Goal: Task Accomplishment & Management: Complete application form

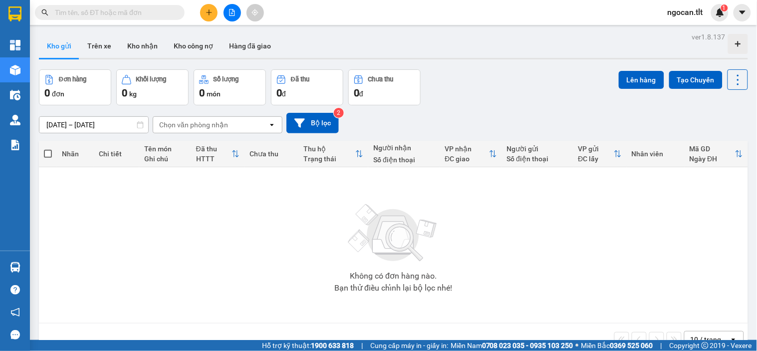
click at [643, 268] on div "Không có đơn hàng nào. Bạn thử điều chỉnh lại bộ lọc nhé!" at bounding box center [394, 245] width 700 height 150
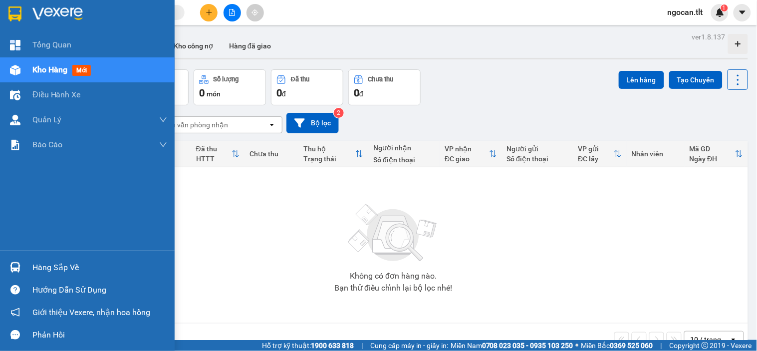
click at [19, 270] on img at bounding box center [15, 267] width 10 height 10
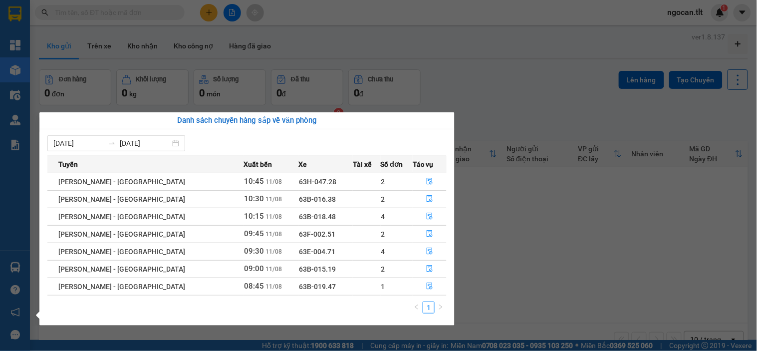
click at [677, 207] on section "Kết quả tìm kiếm ( 0 ) Bộ lọc No Data ngocan.tlt 1 Tổng Quan Kho hàng mới Điều …" at bounding box center [378, 175] width 757 height 351
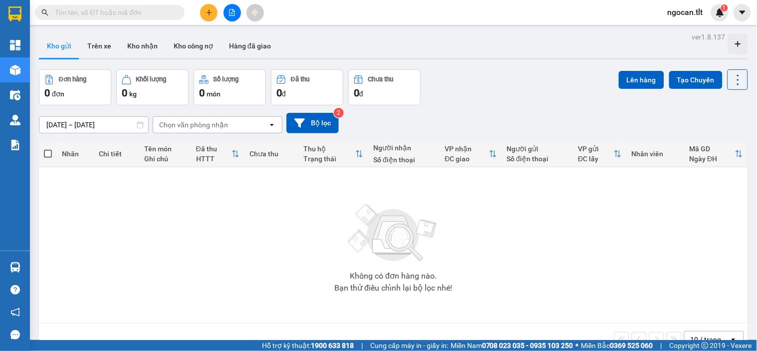
click at [670, 210] on div "Không có đơn hàng nào. Bạn thử điều chỉnh lại bộ lọc nhé!" at bounding box center [394, 245] width 700 height 150
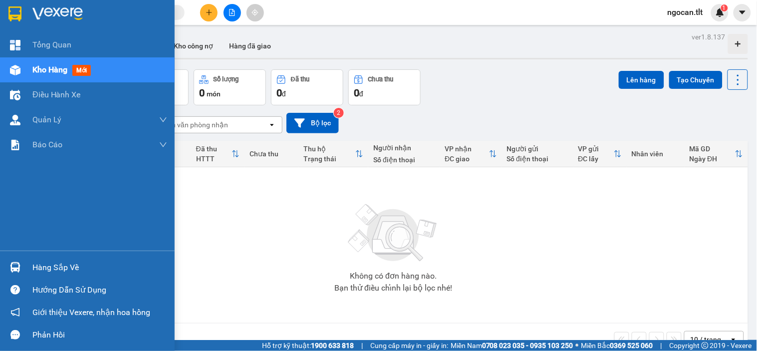
click at [27, 266] on div "Hàng sắp về" at bounding box center [87, 267] width 175 height 22
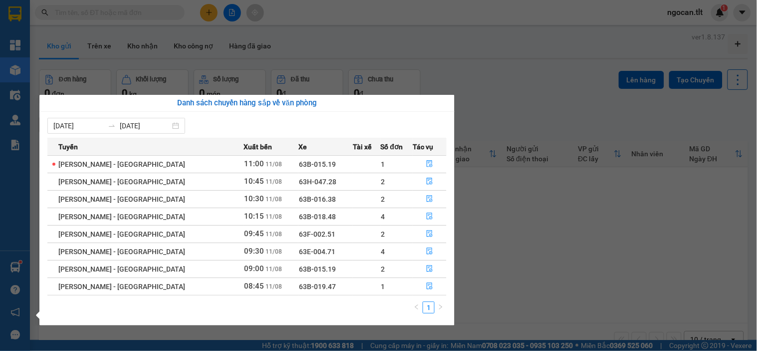
click at [485, 210] on section "Kết quả tìm kiếm ( 0 ) Bộ lọc No Data ngocan.tlt 1 Tổng Quan Kho hàng mới Điều …" at bounding box center [378, 175] width 757 height 351
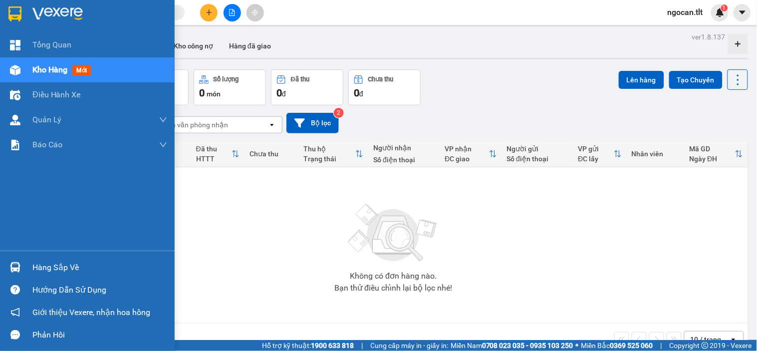
click at [35, 269] on div "Hàng sắp về" at bounding box center [99, 267] width 135 height 15
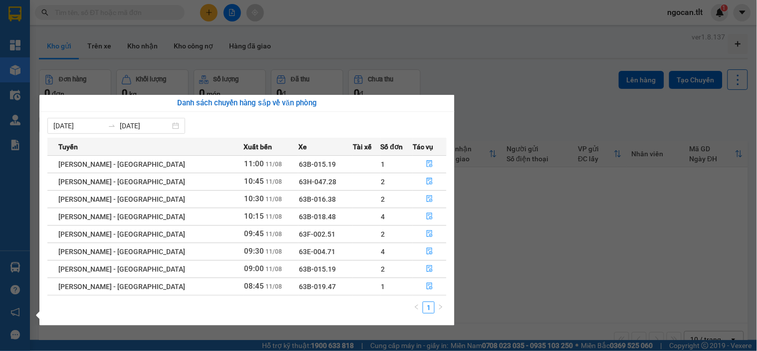
click at [490, 185] on section "Kết quả tìm kiếm ( 0 ) Bộ lọc No Data ngocan.tlt 1 Tổng Quan Kho hàng mới Điều …" at bounding box center [378, 175] width 757 height 351
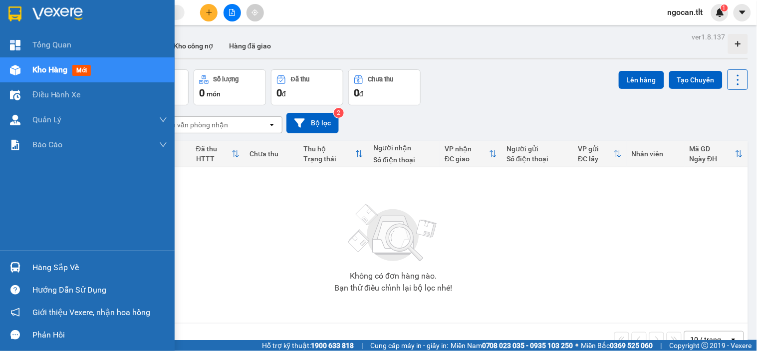
drag, startPoint x: 23, startPoint y: 262, endPoint x: 29, endPoint y: 263, distance: 5.6
click at [25, 263] on div "Hàng sắp về" at bounding box center [87, 267] width 175 height 22
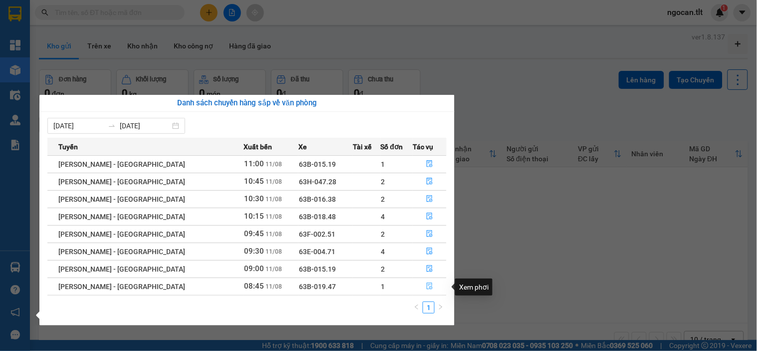
click at [428, 287] on icon "file-done" at bounding box center [429, 286] width 7 height 7
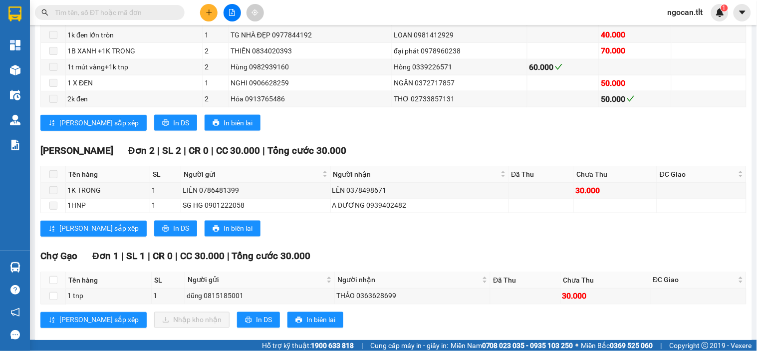
scroll to position [318, 0]
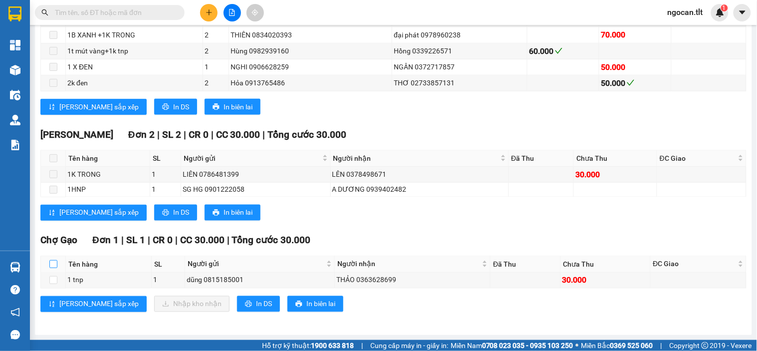
click at [56, 262] on input "checkbox" at bounding box center [53, 264] width 8 height 8
checkbox input "true"
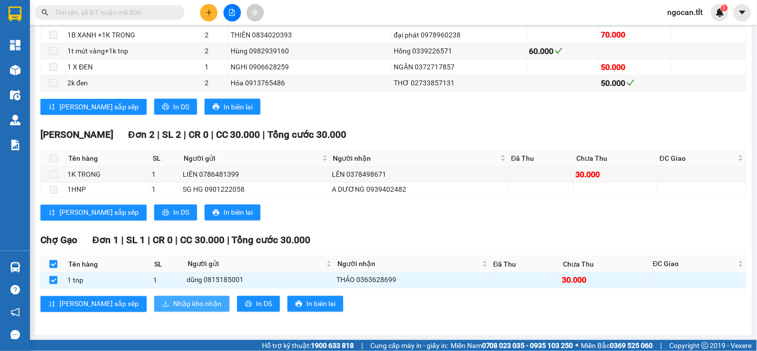
click at [173, 303] on span "Nhập kho nhận" at bounding box center [197, 304] width 48 height 11
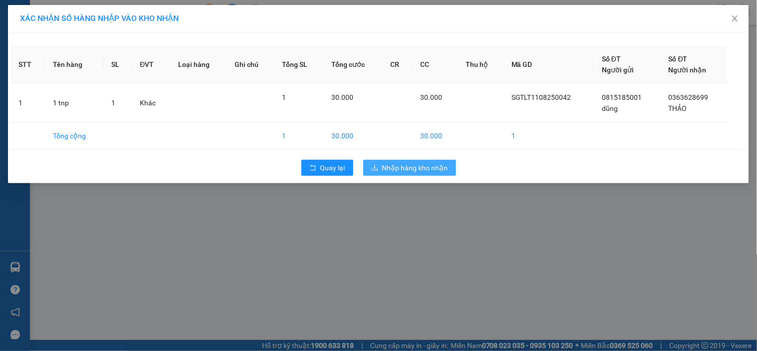
click at [399, 172] on span "Nhập hàng kho nhận" at bounding box center [415, 167] width 66 height 11
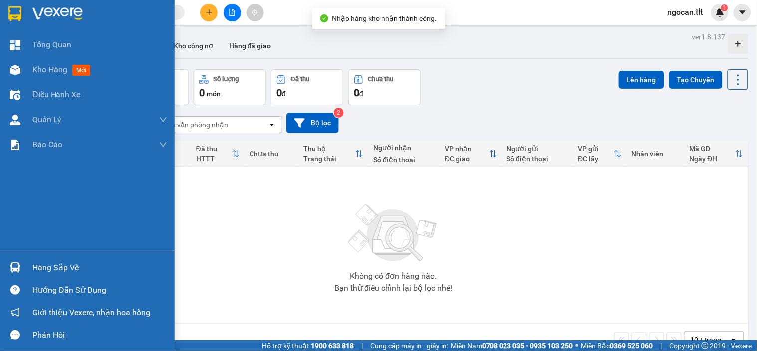
click at [45, 259] on div "Hàng sắp về" at bounding box center [87, 267] width 175 height 22
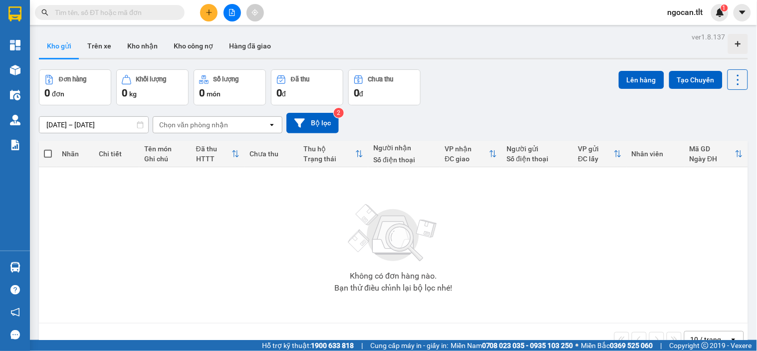
click at [615, 111] on section "Kết quả tìm kiếm ( 0 ) Bộ lọc No Data ngocan.tlt 1 Tổng Quan Kho hàng mới Điều …" at bounding box center [378, 175] width 757 height 351
click at [152, 11] on input "text" at bounding box center [114, 12] width 118 height 11
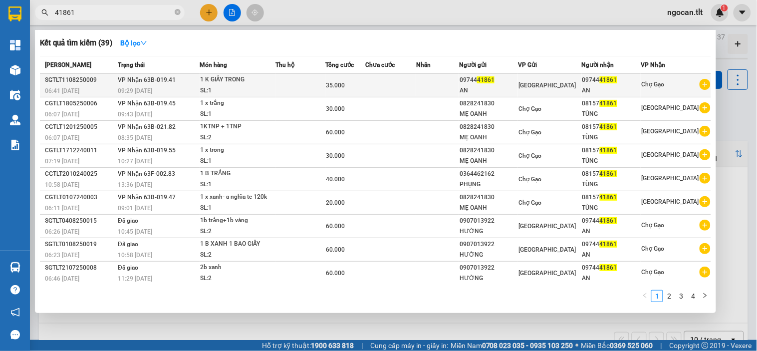
type input "41861"
click at [246, 87] on div "SL: 1" at bounding box center [237, 90] width 75 height 11
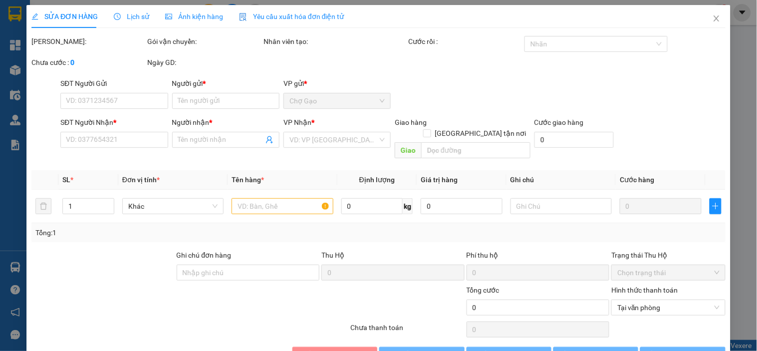
type input "0974441861"
type input "AN"
type input "0974441861"
type input "AN"
type input "35.000"
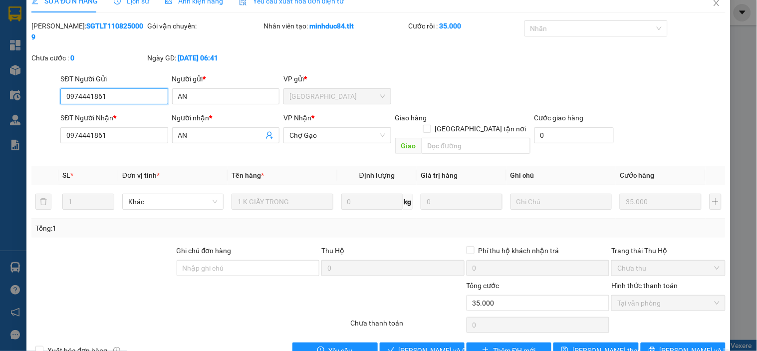
scroll to position [20, 0]
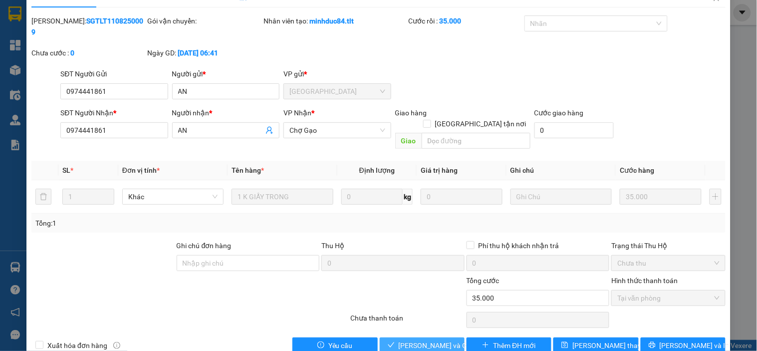
click at [415, 340] on span "[PERSON_NAME] và Giao hàng" at bounding box center [447, 345] width 96 height 11
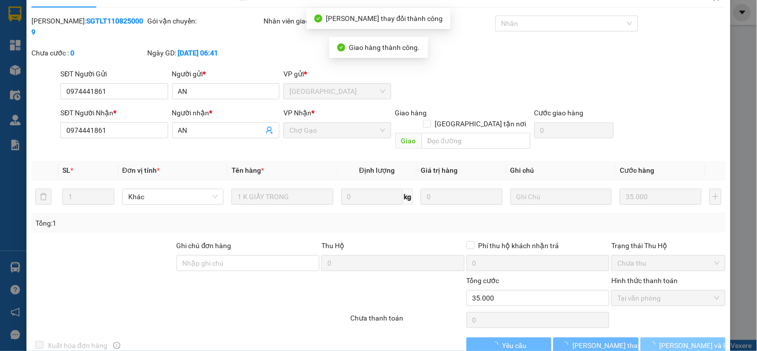
drag, startPoint x: 646, startPoint y: 326, endPoint x: 662, endPoint y: 320, distance: 17.1
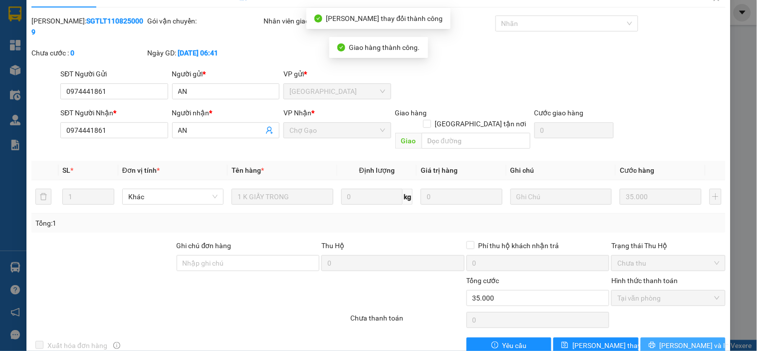
click at [662, 338] on button "[PERSON_NAME] và In" at bounding box center [683, 346] width 85 height 16
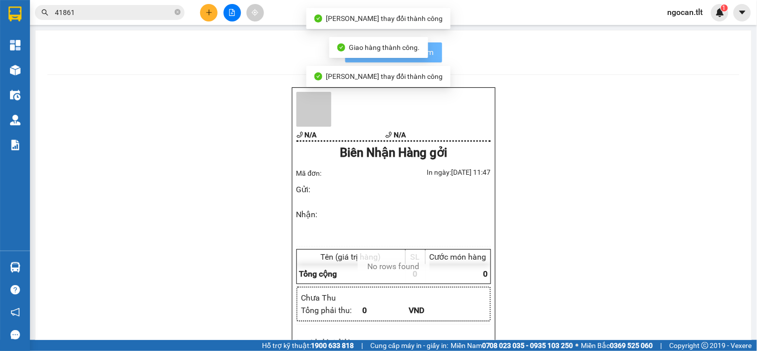
click at [662, 320] on div "N/A N/A Biên Nhận Hàng gởi Mã đơn: In ngày: [DATE] 11:47 Gửi : Nhận : Tên (giá …" at bounding box center [393, 266] width 693 height 358
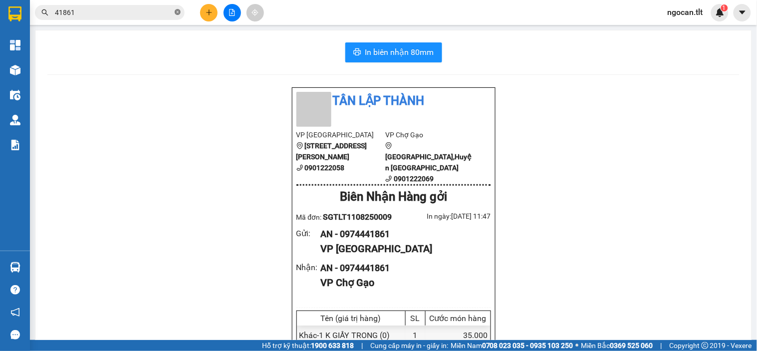
click at [176, 13] on icon "close-circle" at bounding box center [178, 12] width 6 height 6
click at [95, 12] on input "text" at bounding box center [114, 12] width 118 height 11
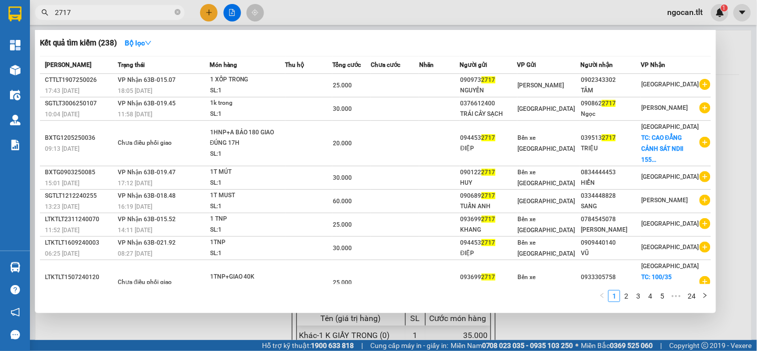
click at [56, 11] on input "2717" at bounding box center [114, 12] width 118 height 11
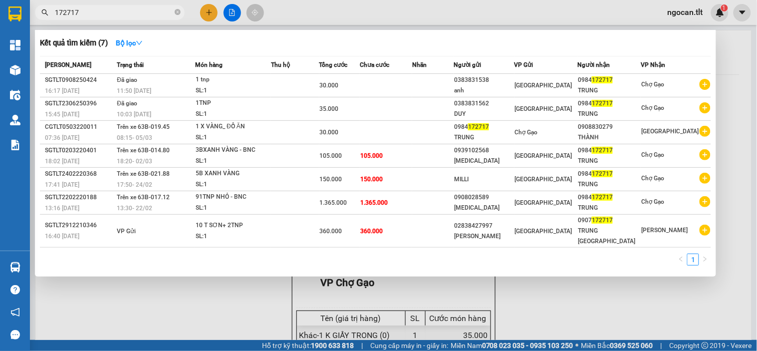
type input "172717"
click at [334, 295] on div at bounding box center [378, 175] width 757 height 351
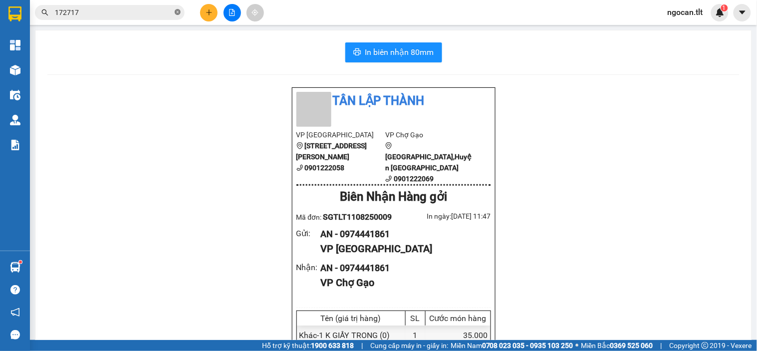
click at [176, 11] on icon "close-circle" at bounding box center [178, 12] width 6 height 6
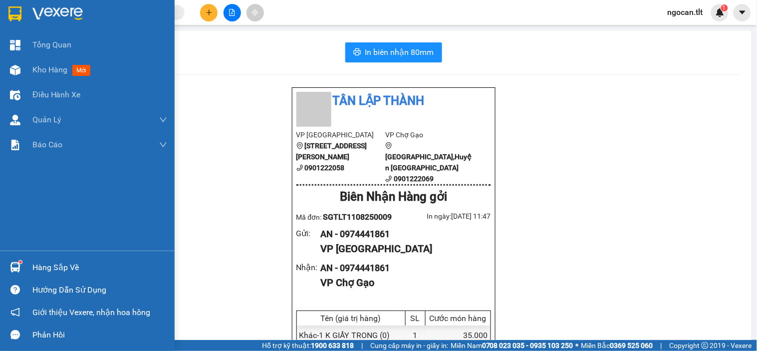
click at [38, 267] on div "Hàng sắp về" at bounding box center [99, 267] width 135 height 15
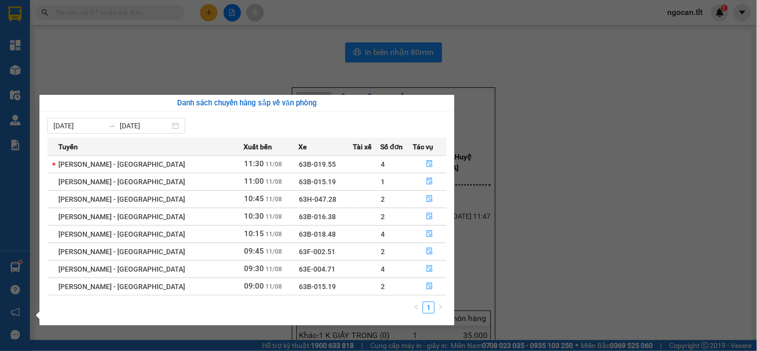
drag, startPoint x: 163, startPoint y: 33, endPoint x: 90, endPoint y: 0, distance: 80.2
click at [160, 33] on section "Kết quả tìm kiếm ( 7 ) Bộ lọc Mã ĐH Trạng thái Món hàng Thu hộ Tổng cước Chưa c…" at bounding box center [378, 175] width 757 height 351
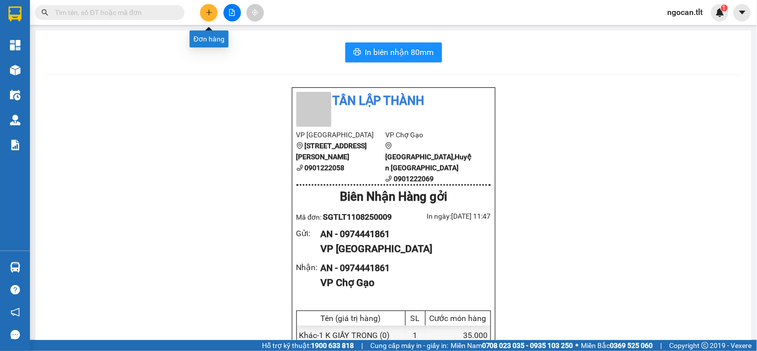
click at [206, 8] on button at bounding box center [208, 12] width 17 height 17
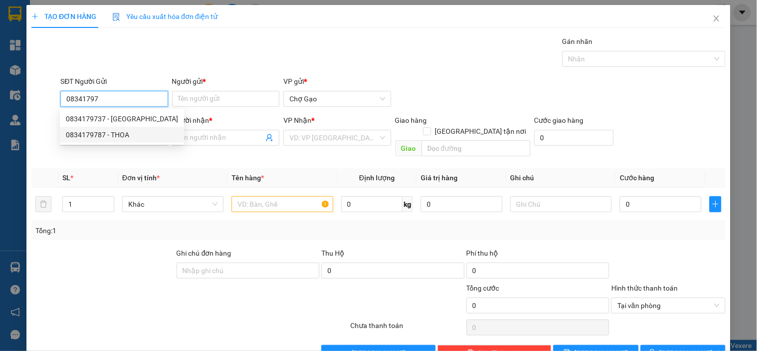
drag, startPoint x: 126, startPoint y: 135, endPoint x: 205, endPoint y: 110, distance: 82.9
click at [127, 135] on div "0834179787 - THOA" at bounding box center [122, 134] width 112 height 11
type input "0834179787"
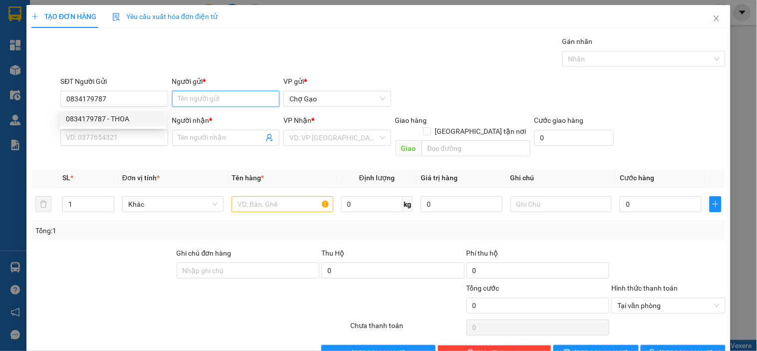
click at [216, 103] on input "Người gửi *" at bounding box center [225, 99] width 107 height 16
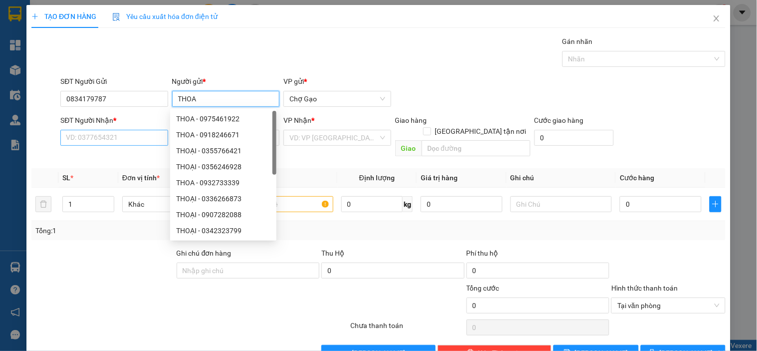
type input "THOA"
click at [85, 142] on input "SĐT Người Nhận *" at bounding box center [113, 138] width 107 height 16
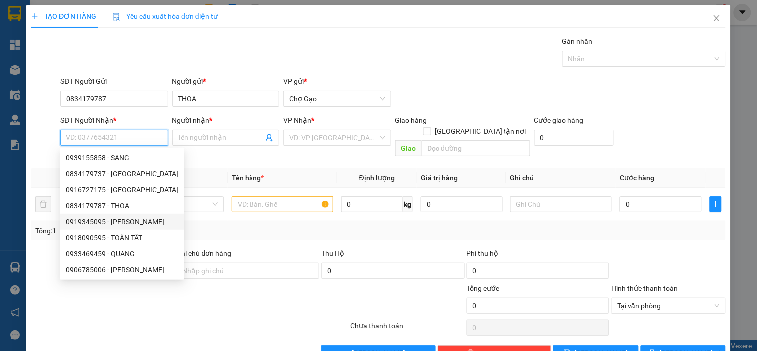
click at [117, 218] on div "0919345095 - [PERSON_NAME]" at bounding box center [122, 221] width 112 height 11
type input "0919345095"
type input "THẢO"
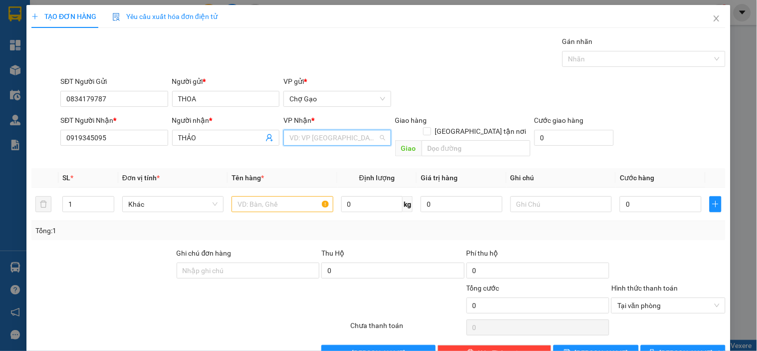
drag, startPoint x: 328, startPoint y: 135, endPoint x: 318, endPoint y: 161, distance: 27.6
click at [328, 141] on input "search" at bounding box center [334, 137] width 88 height 15
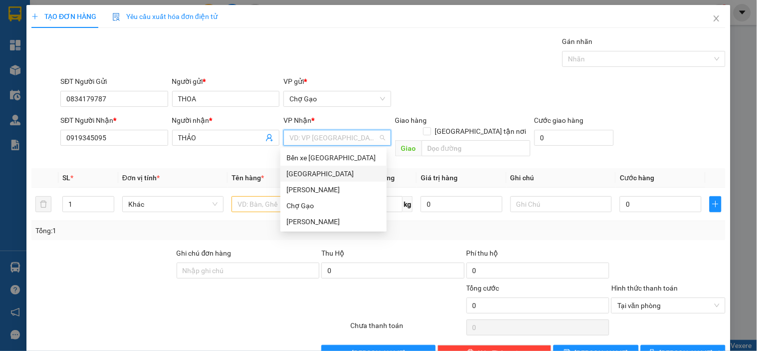
click at [311, 170] on div "[GEOGRAPHIC_DATA]" at bounding box center [334, 173] width 94 height 11
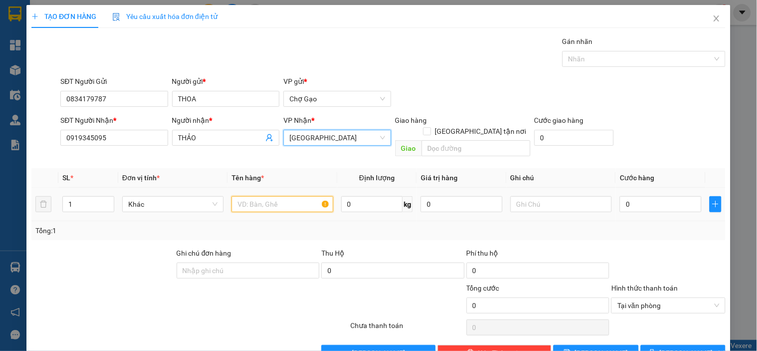
click at [266, 196] on input "text" at bounding box center [282, 204] width 101 height 16
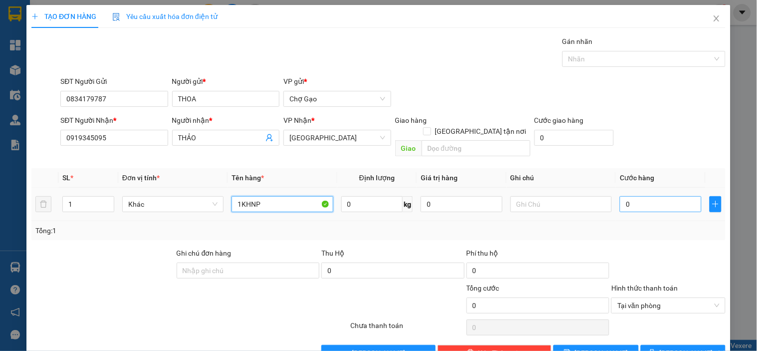
type input "1KHNP"
click at [635, 196] on input "0" at bounding box center [661, 204] width 82 height 16
type input "2"
type input "20"
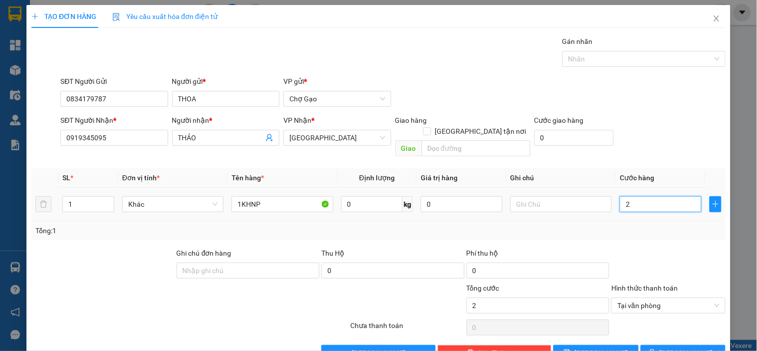
type input "20"
type input "20.000"
drag, startPoint x: 679, startPoint y: 342, endPoint x: 685, endPoint y: 339, distance: 6.5
click at [682, 348] on span "[PERSON_NAME] và In" at bounding box center [695, 353] width 70 height 11
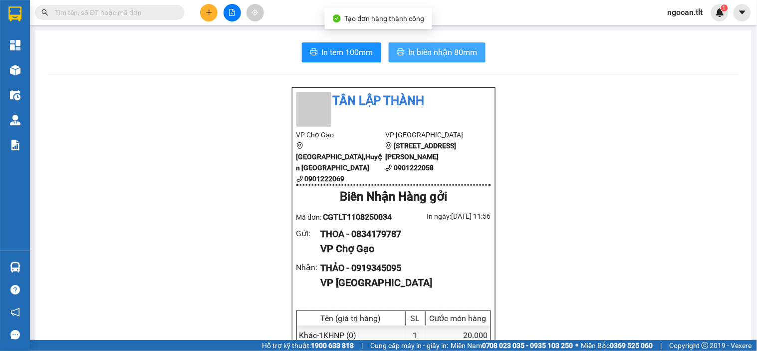
click at [432, 58] on span "In biên nhận 80mm" at bounding box center [443, 52] width 69 height 12
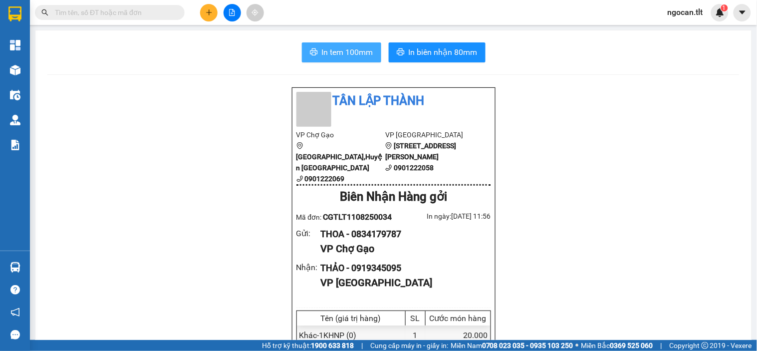
click at [326, 57] on span "In tem 100mm" at bounding box center [347, 52] width 51 height 12
click at [207, 10] on icon "plus" at bounding box center [209, 12] width 7 height 7
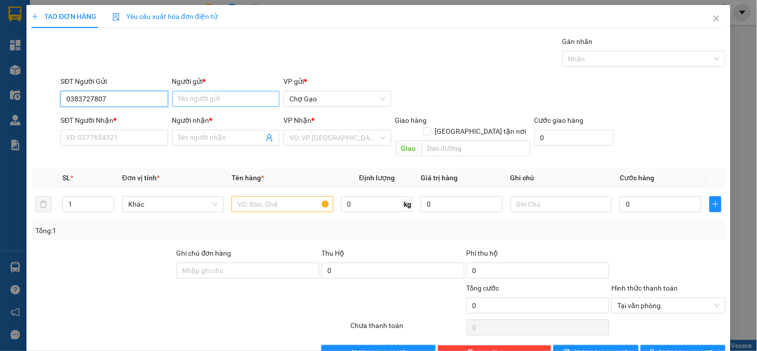
type input "0383727807"
click at [212, 100] on input "Người gửi *" at bounding box center [225, 99] width 107 height 16
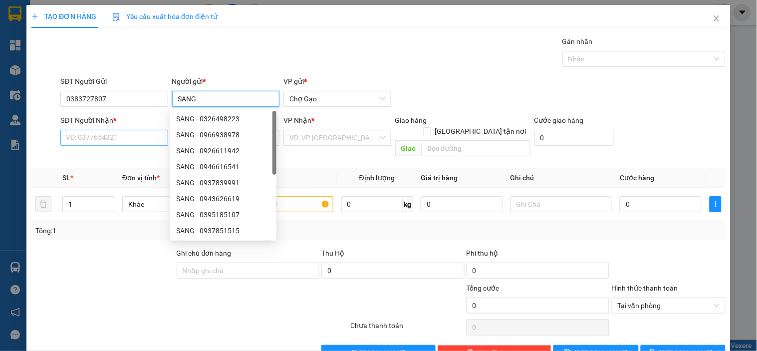
type input "SANG"
click at [114, 137] on input "SĐT Người Nhận *" at bounding box center [113, 138] width 107 height 16
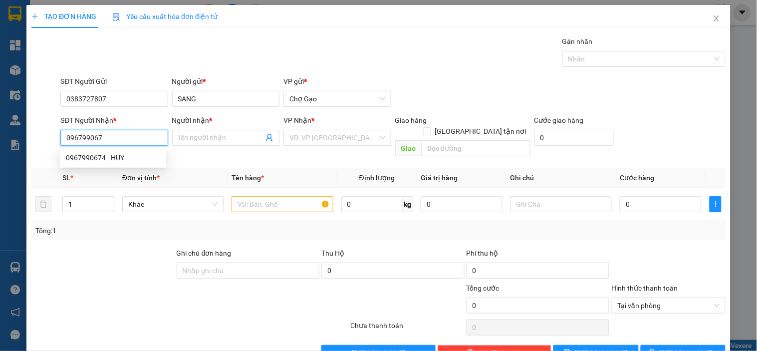
type input "0967990674"
click at [132, 155] on div "0967990674 - HUY" at bounding box center [113, 157] width 94 height 11
type input "HUY"
type input "0967990674"
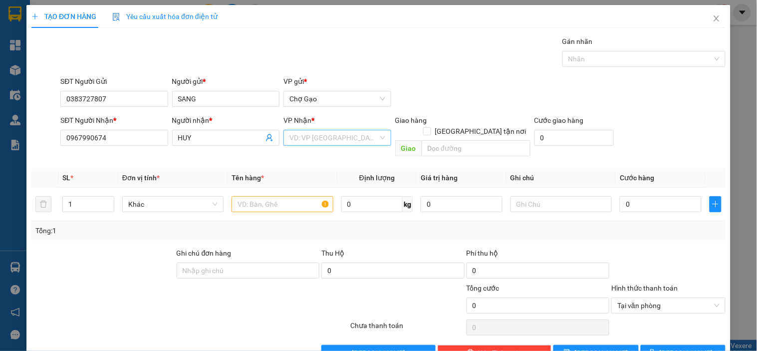
click at [306, 142] on input "search" at bounding box center [334, 137] width 88 height 15
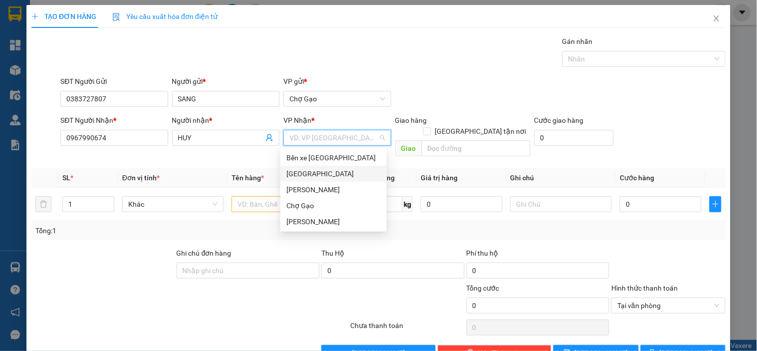
drag, startPoint x: 308, startPoint y: 171, endPoint x: 293, endPoint y: 176, distance: 16.3
click at [307, 170] on div "[GEOGRAPHIC_DATA]" at bounding box center [334, 173] width 94 height 11
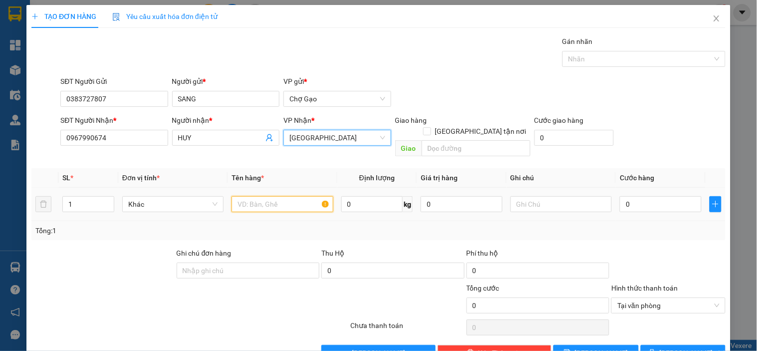
drag, startPoint x: 256, startPoint y: 192, endPoint x: 266, endPoint y: 192, distance: 9.5
click at [256, 196] on input "text" at bounding box center [282, 204] width 101 height 16
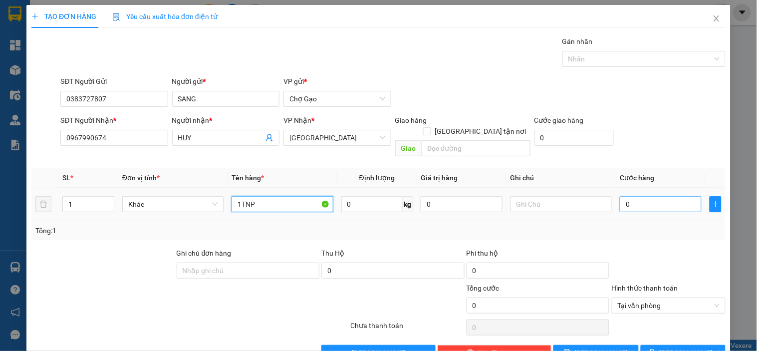
type input "1TNP"
click at [666, 196] on input "0" at bounding box center [661, 204] width 82 height 16
type input "2"
type input "25"
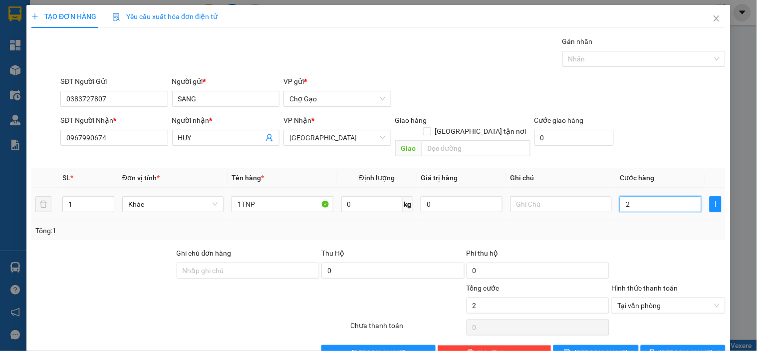
type input "25"
type input "25.000"
click at [669, 348] on span "[PERSON_NAME] và In" at bounding box center [695, 353] width 70 height 11
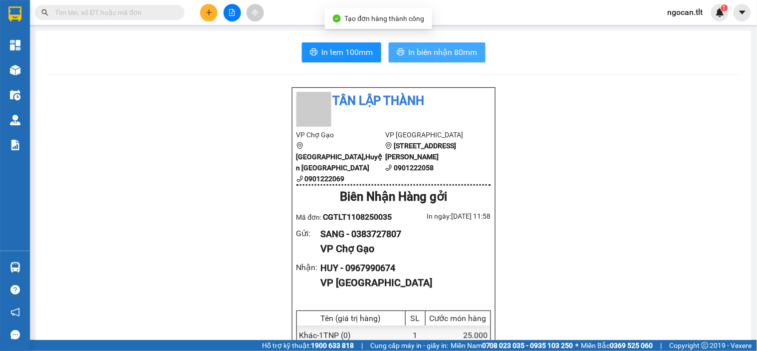
click at [428, 52] on span "In biên nhận 80mm" at bounding box center [443, 52] width 69 height 12
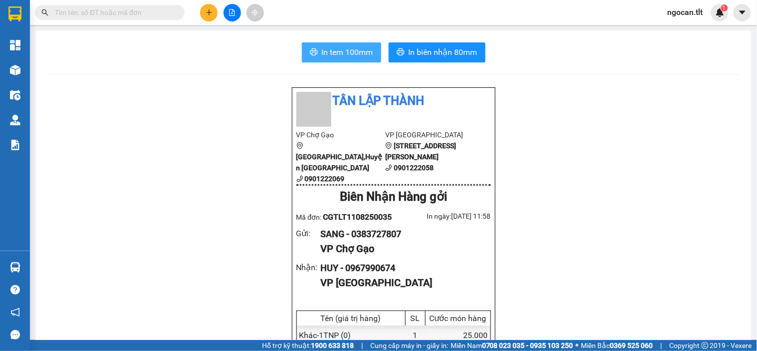
click at [346, 52] on span "In tem 100mm" at bounding box center [347, 52] width 51 height 12
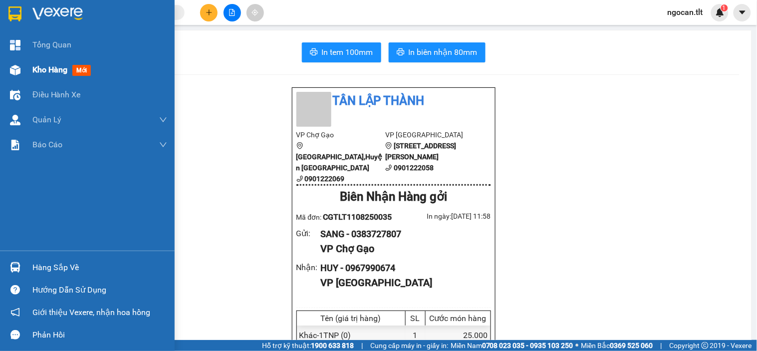
drag, startPoint x: 36, startPoint y: 68, endPoint x: 46, endPoint y: 70, distance: 10.2
click at [36, 68] on span "Kho hàng" at bounding box center [49, 69] width 35 height 9
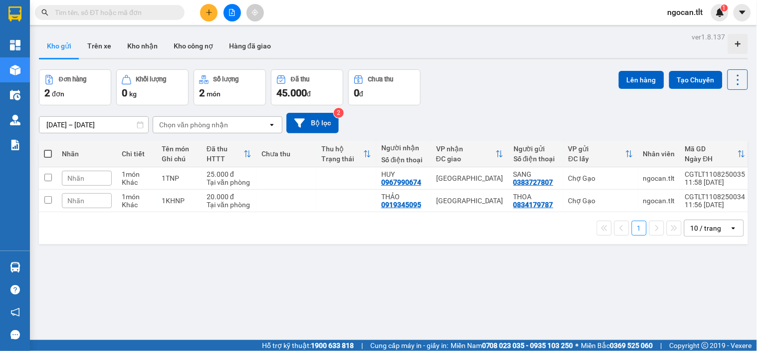
click at [48, 152] on span at bounding box center [48, 154] width 8 height 8
click at [48, 149] on input "checkbox" at bounding box center [48, 149] width 0 height 0
checkbox input "true"
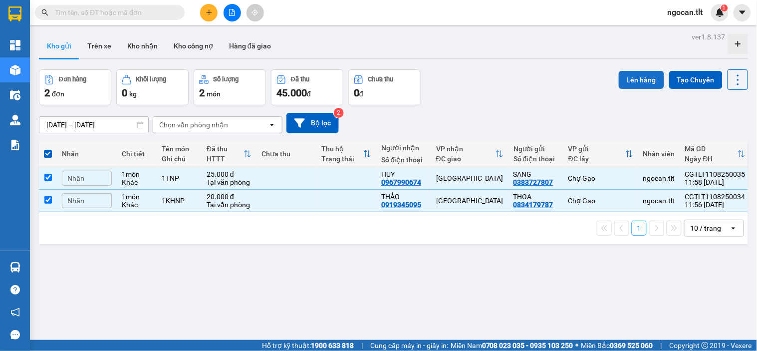
click at [637, 82] on button "Lên hàng" at bounding box center [641, 80] width 45 height 18
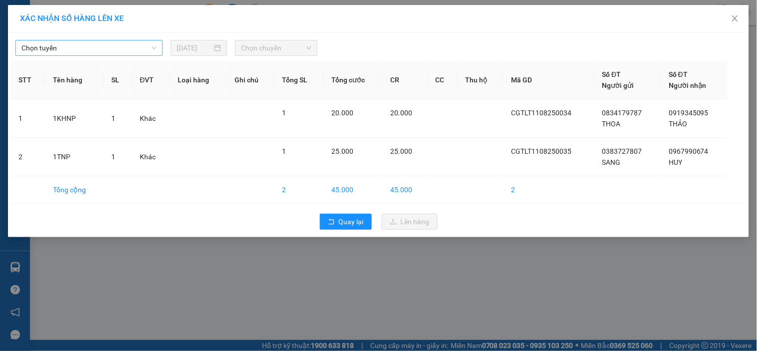
click at [70, 51] on span "Chọn tuyến" at bounding box center [88, 47] width 135 height 15
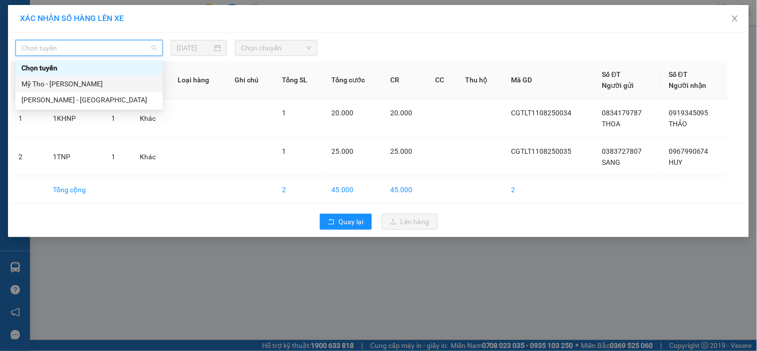
drag, startPoint x: 82, startPoint y: 80, endPoint x: 205, endPoint y: 61, distance: 124.8
click at [87, 79] on div "Mỹ Tho - [PERSON_NAME]" at bounding box center [88, 83] width 135 height 11
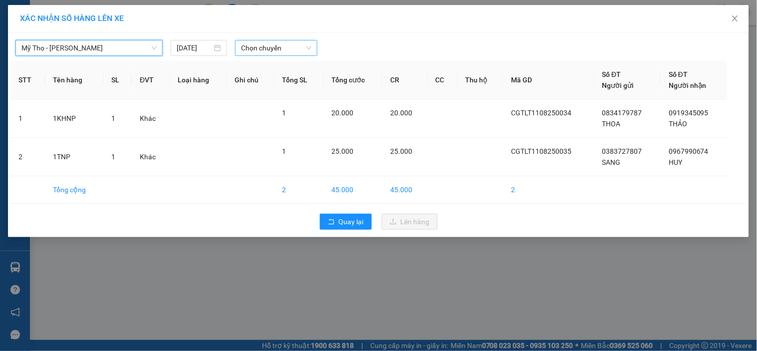
click at [273, 50] on span "Chọn chuyến" at bounding box center [276, 47] width 70 height 15
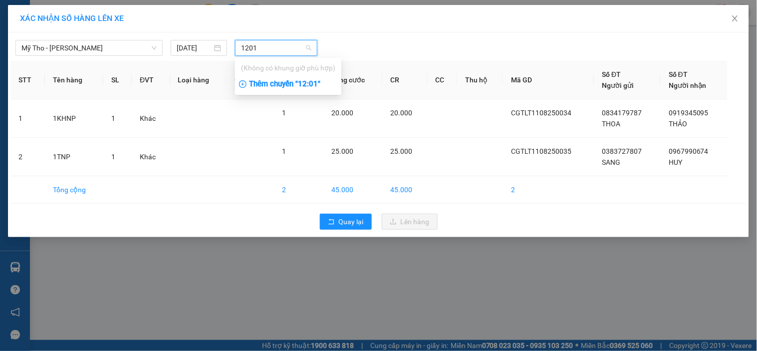
type input "1201"
click at [281, 83] on div "Thêm chuyến " 12:01 "" at bounding box center [288, 84] width 106 height 17
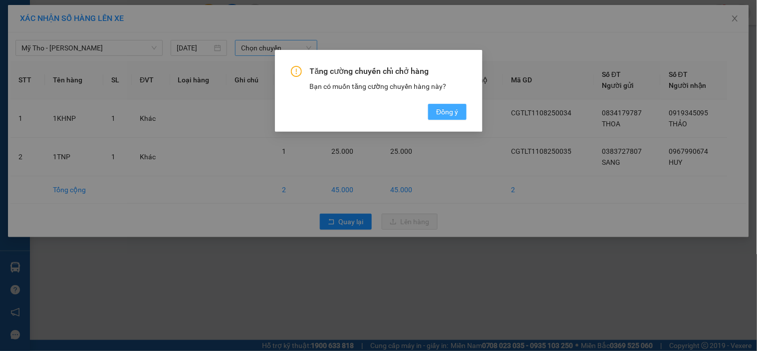
drag, startPoint x: 444, startPoint y: 114, endPoint x: 432, endPoint y: 103, distance: 16.3
click at [445, 113] on span "Đồng ý" at bounding box center [447, 111] width 22 height 11
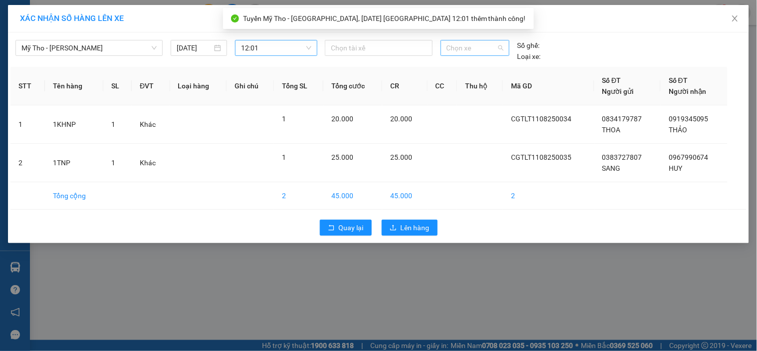
click at [467, 47] on span "Chọn xe" at bounding box center [475, 47] width 57 height 15
type input "844"
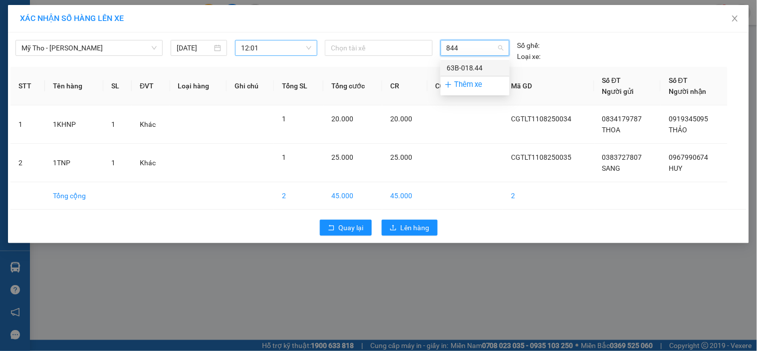
click at [488, 66] on div "63B-018.44" at bounding box center [475, 67] width 57 height 11
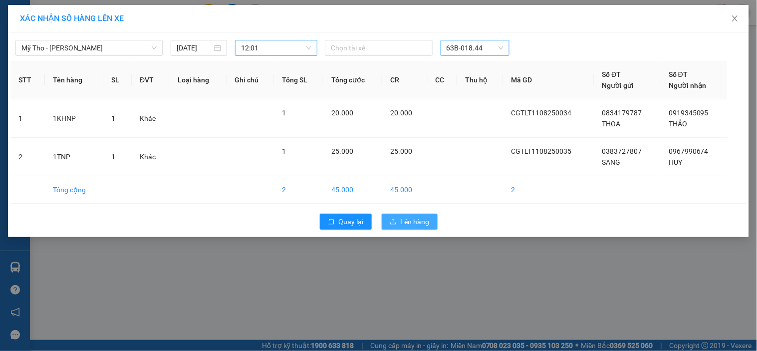
click at [416, 223] on span "Lên hàng" at bounding box center [415, 221] width 29 height 11
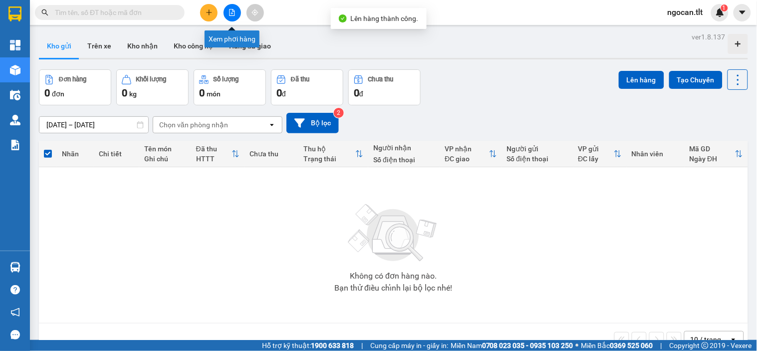
click at [229, 9] on icon "file-add" at bounding box center [232, 12] width 7 height 7
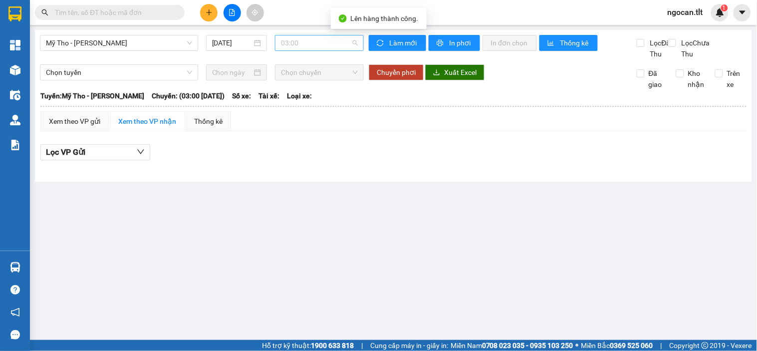
click at [317, 40] on span "03:00" at bounding box center [319, 42] width 77 height 15
type input "1201"
click at [326, 57] on div "12:01 (TC)" at bounding box center [321, 62] width 78 height 11
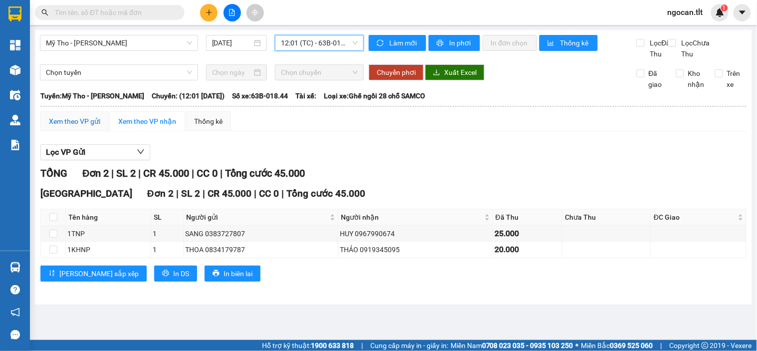
click at [80, 127] on div "Xem theo VP gửi" at bounding box center [74, 121] width 51 height 11
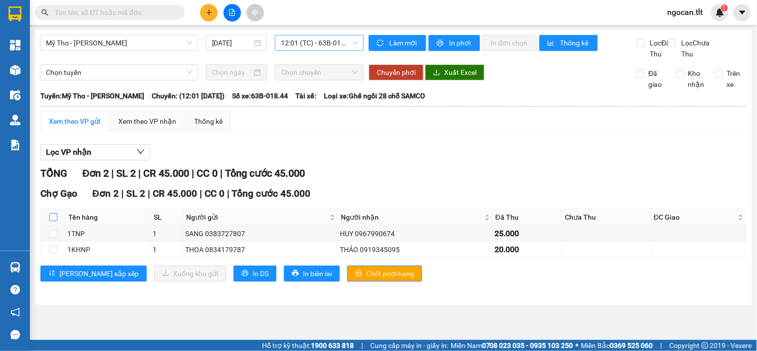
click at [53, 221] on input "checkbox" at bounding box center [53, 217] width 8 height 8
checkbox input "true"
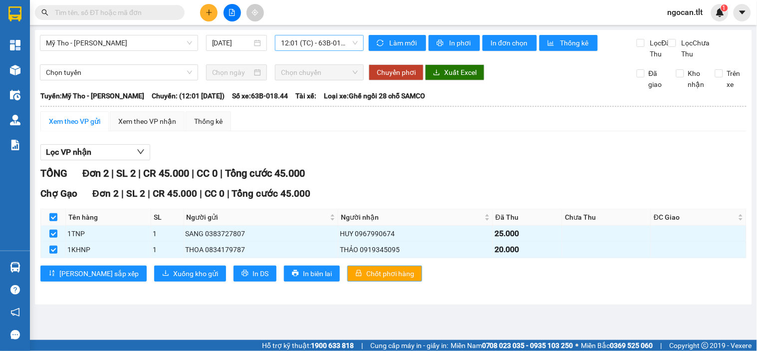
click at [367, 279] on span "Chốt phơi hàng" at bounding box center [391, 273] width 48 height 11
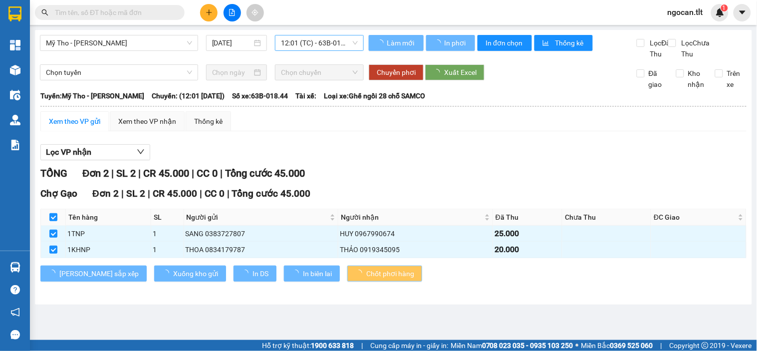
click at [367, 279] on span "Chốt phơi hàng" at bounding box center [391, 273] width 48 height 11
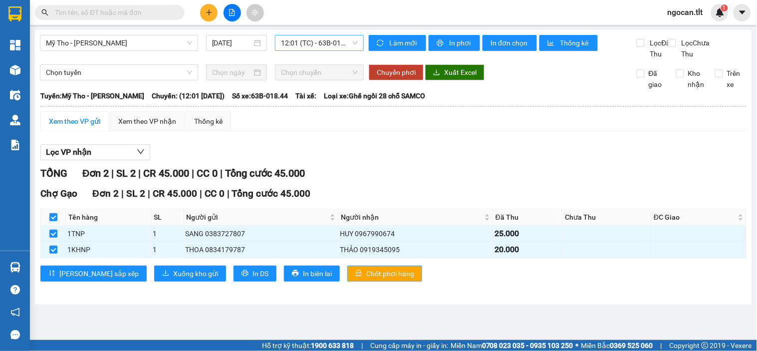
click at [367, 279] on span "Chốt phơi hàng" at bounding box center [391, 273] width 48 height 11
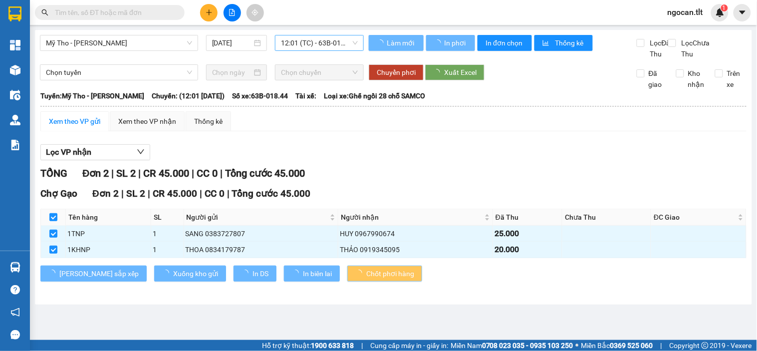
click at [367, 279] on span "Chốt phơi hàng" at bounding box center [391, 273] width 48 height 11
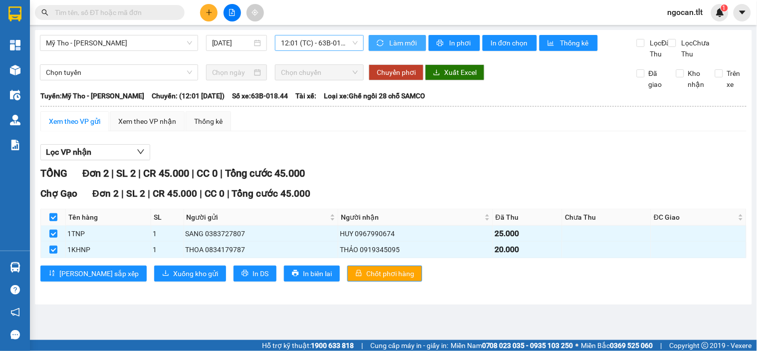
click at [392, 48] on button "Làm mới" at bounding box center [397, 43] width 57 height 16
